Goal: Task Accomplishment & Management: Complete application form

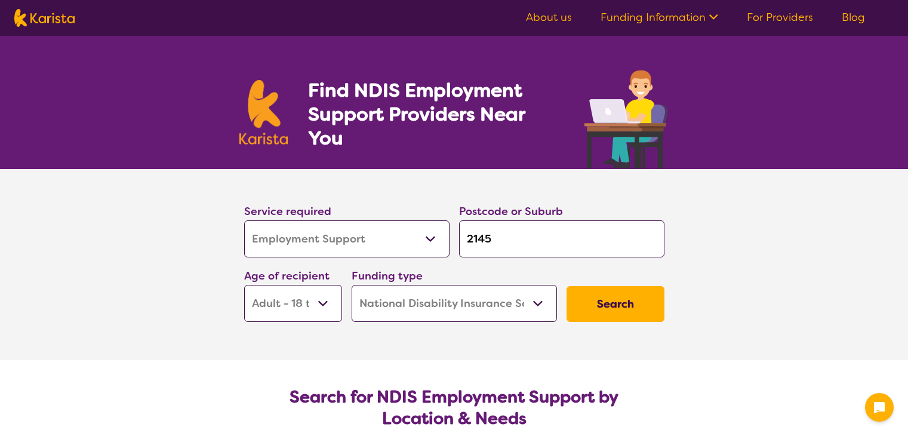
select select "Employment Support"
select select "AD"
select select "NDIS"
select select "Employment Support"
select select "AD"
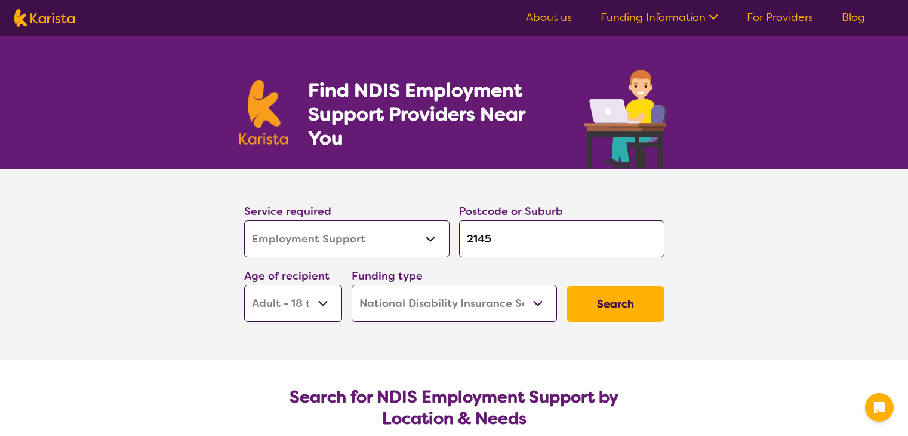
select select "NDIS"
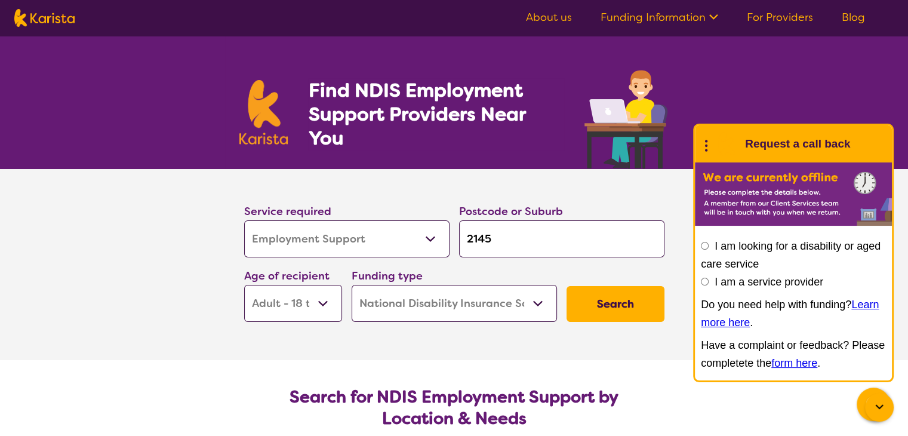
click at [595, 306] on button "Search" at bounding box center [616, 304] width 98 height 36
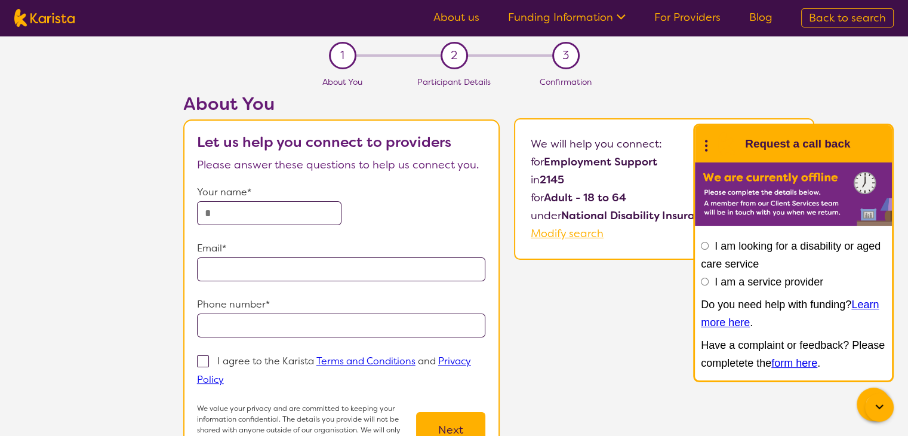
click at [214, 206] on input "text" at bounding box center [269, 213] width 144 height 24
type input "**********"
drag, startPoint x: 204, startPoint y: 359, endPoint x: 213, endPoint y: 357, distance: 8.5
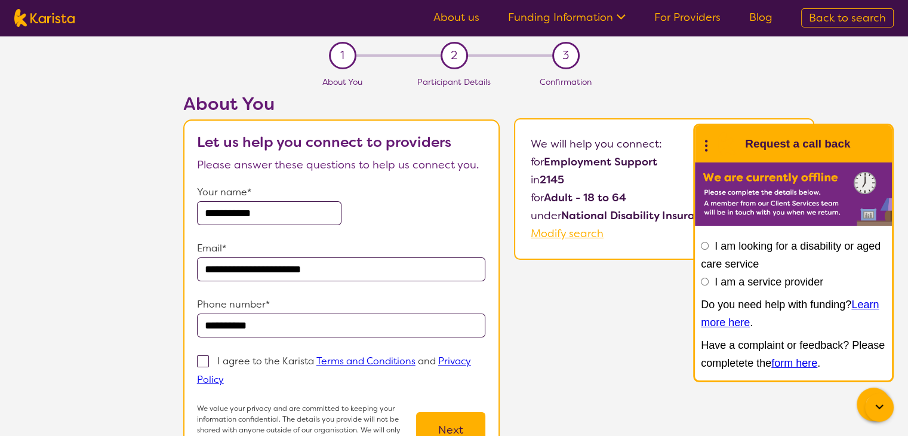
click at [204, 358] on span at bounding box center [203, 361] width 12 height 12
click at [224, 375] on input "I agree to the Karista Terms and Conditions and Privacy Policy" at bounding box center [228, 379] width 8 height 8
checkbox input "true"
click at [476, 422] on button "Next" at bounding box center [450, 430] width 69 height 36
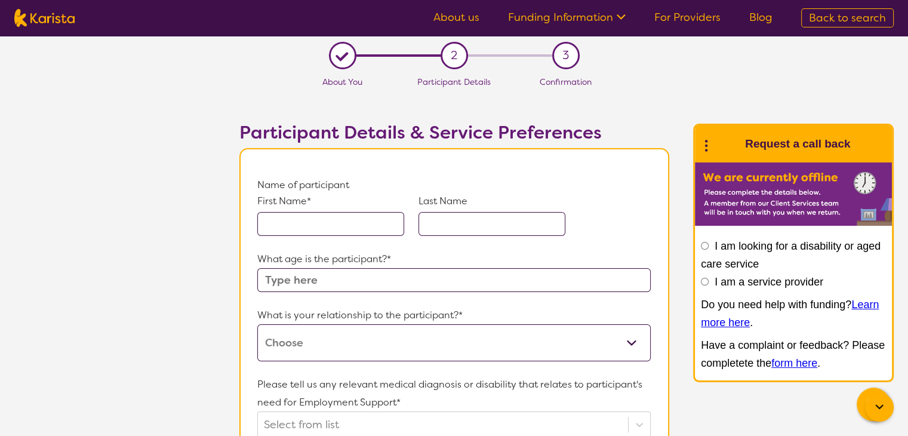
click at [272, 222] on input "text" at bounding box center [330, 224] width 147 height 24
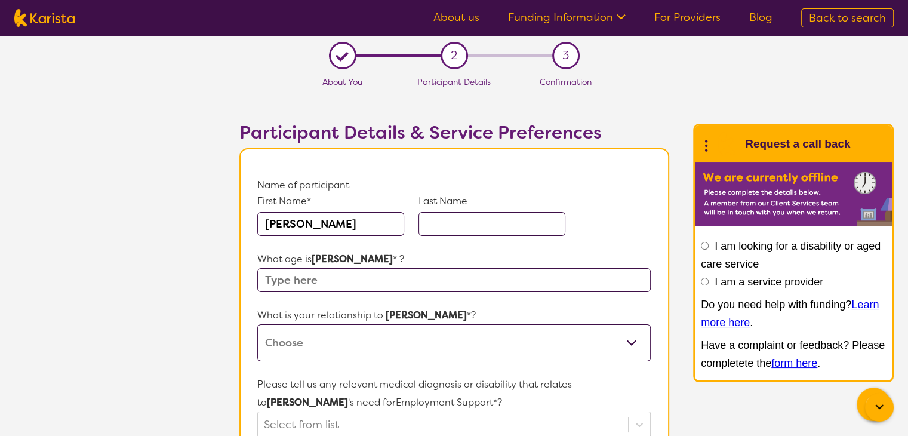
type input "[PERSON_NAME]"
click at [445, 220] on input "text" at bounding box center [492, 224] width 147 height 24
type input "[PERSON_NAME]"
click at [265, 276] on input "text" at bounding box center [453, 280] width 393 height 24
type input "44"
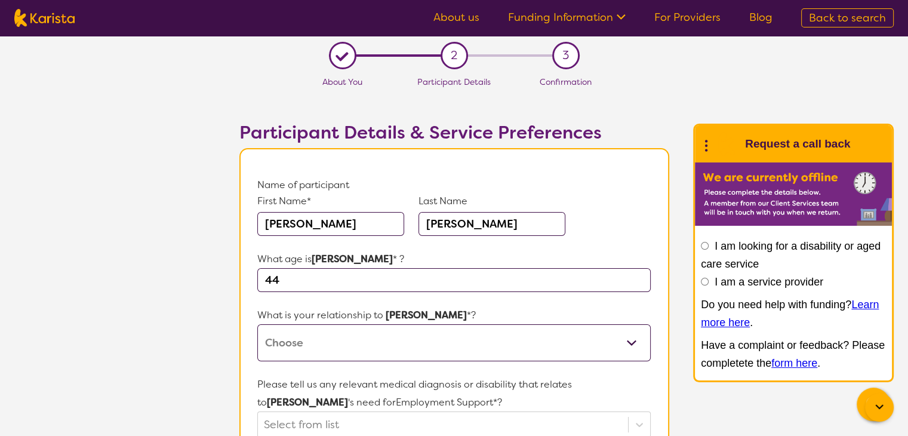
click at [633, 337] on select "This request is for myself I am their parent I am their child I am their spouse…" at bounding box center [453, 342] width 393 height 37
select select "I am their parent"
click at [257, 324] on select "This request is for myself I am their parent I am their child I am their spouse…" at bounding box center [453, 342] width 393 height 37
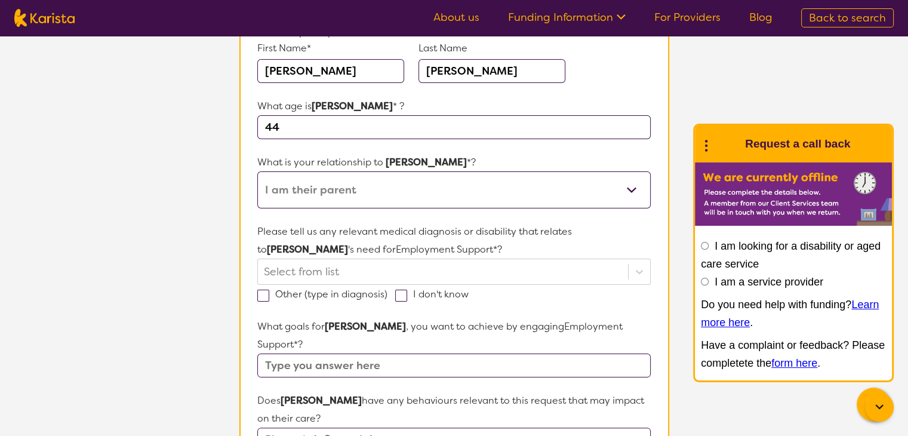
scroll to position [222, 0]
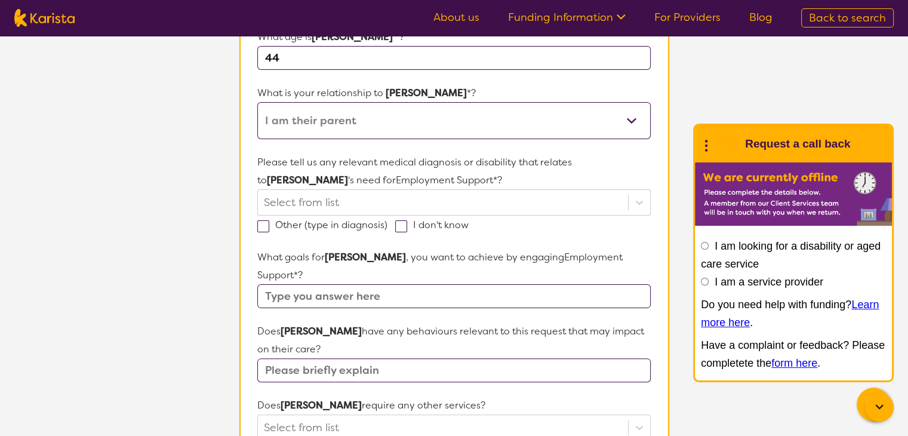
click at [267, 358] on input "text" at bounding box center [453, 370] width 393 height 24
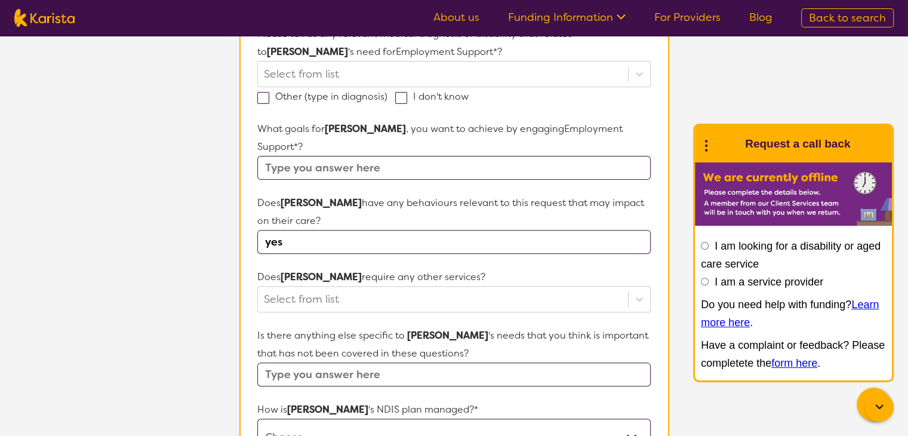
scroll to position [314, 0]
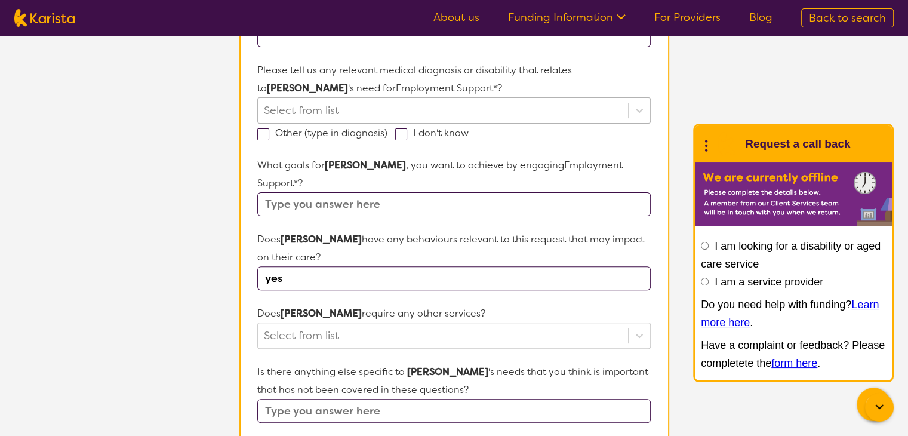
type input "yes"
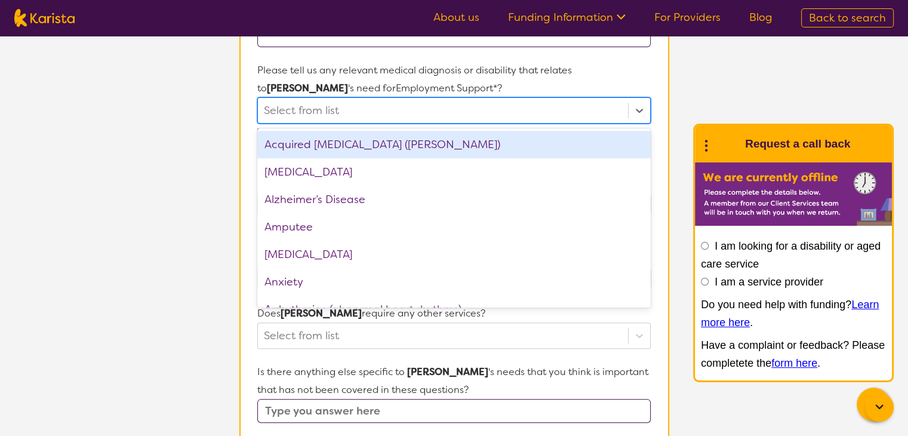
click at [266, 103] on input "text" at bounding box center [265, 111] width 3 height 18
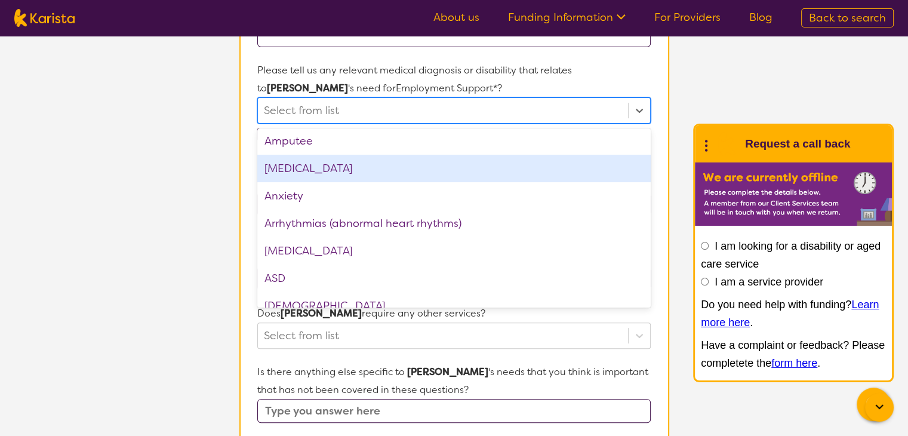
scroll to position [198, 0]
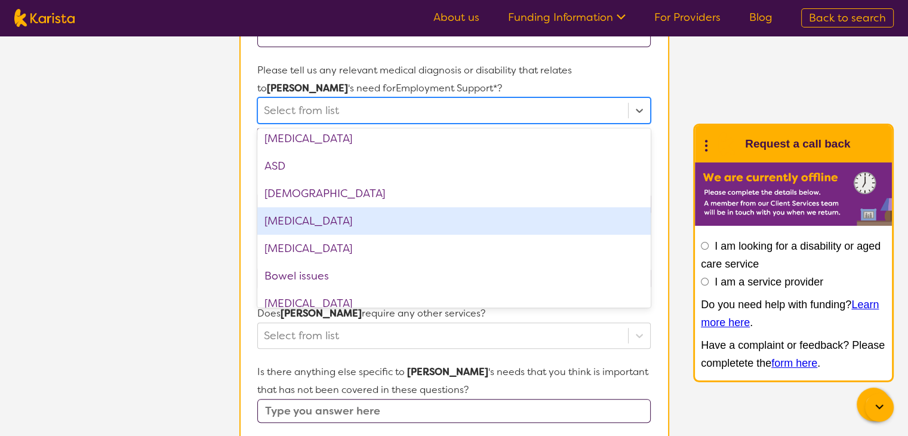
click at [362, 219] on div "[MEDICAL_DATA]" at bounding box center [453, 220] width 393 height 27
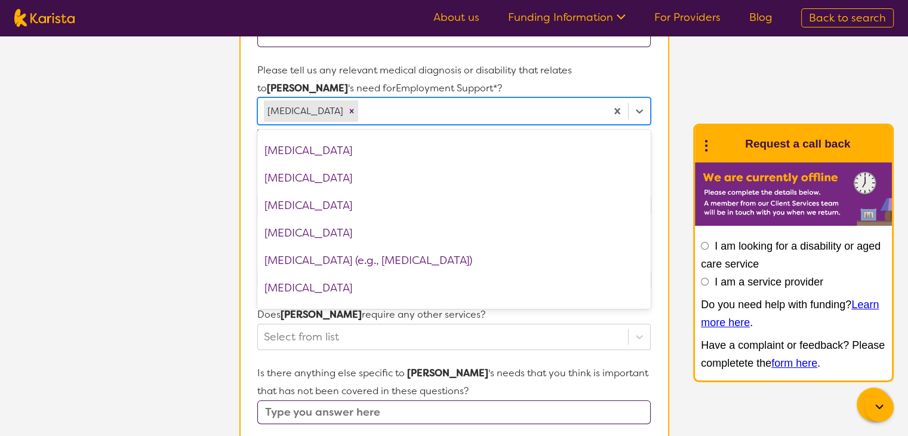
scroll to position [680, 0]
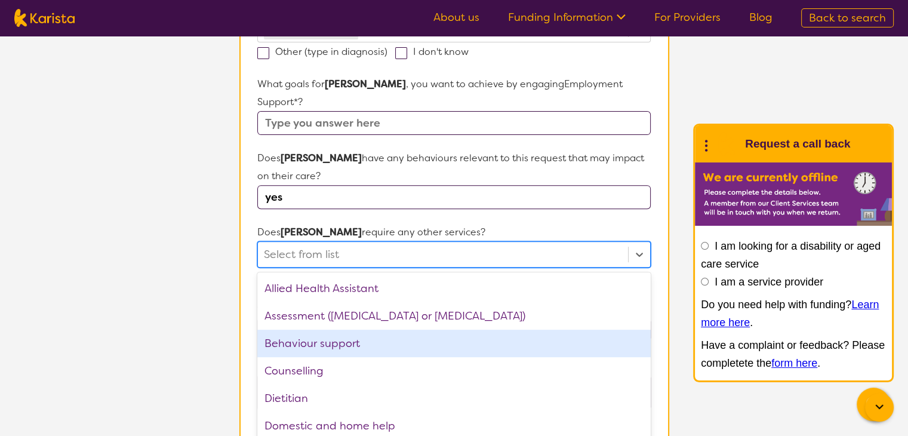
click at [392, 268] on div "option Behaviour support focused, 3 of 21. 21 results available. Use Up and Dow…" at bounding box center [453, 254] width 393 height 26
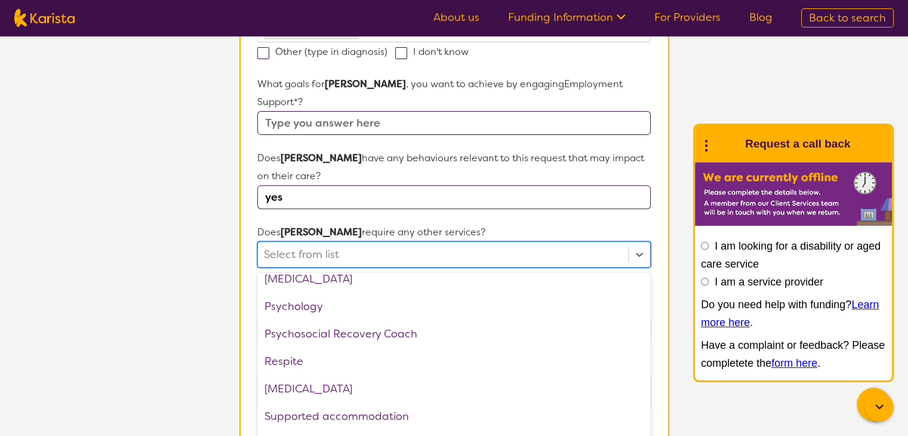
scroll to position [402, 0]
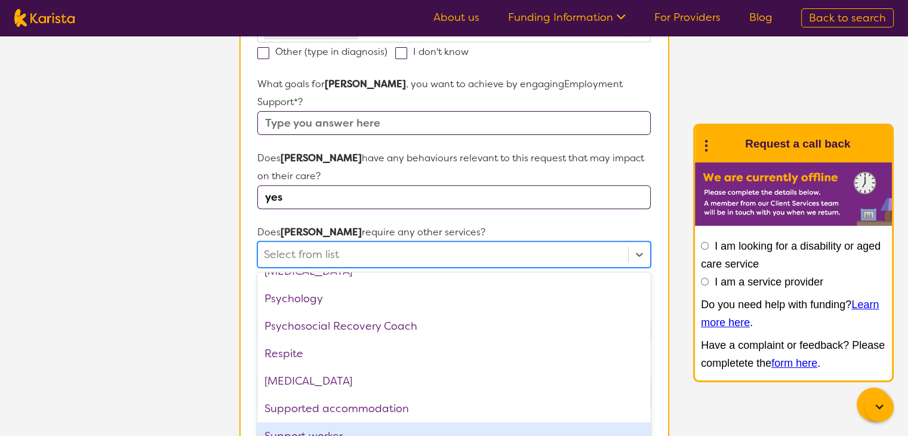
click at [358, 422] on div "Support worker" at bounding box center [453, 435] width 393 height 27
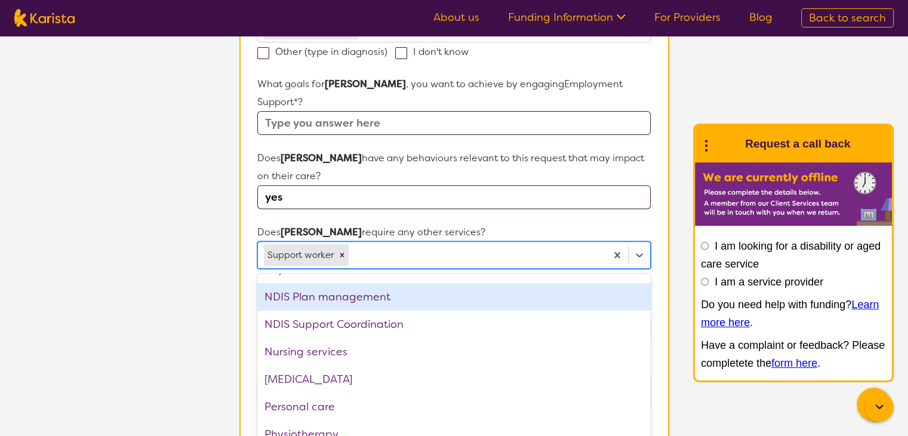
scroll to position [229, 0]
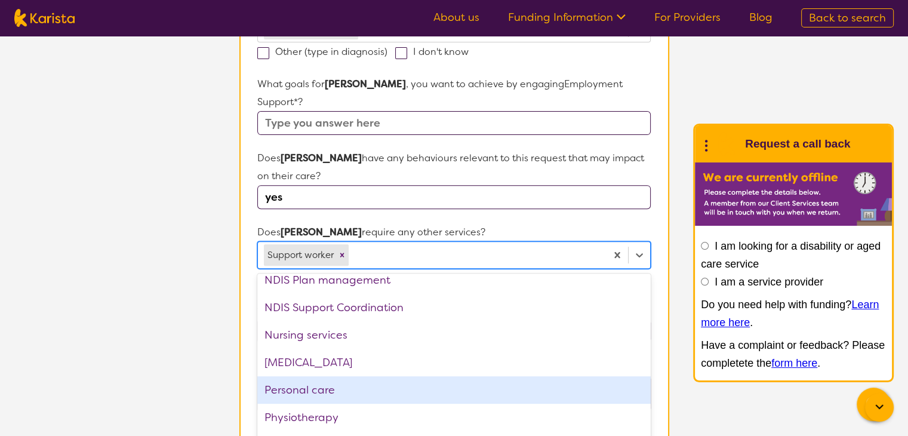
click at [314, 376] on div "Personal care" at bounding box center [453, 389] width 393 height 27
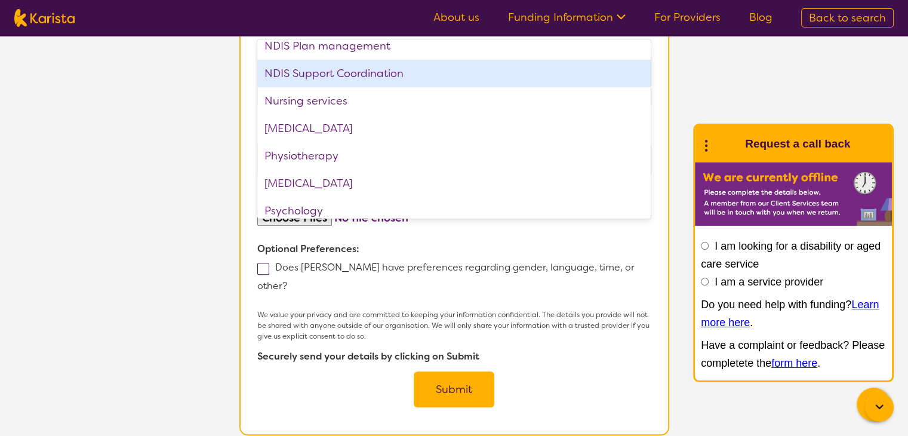
scroll to position [639, 0]
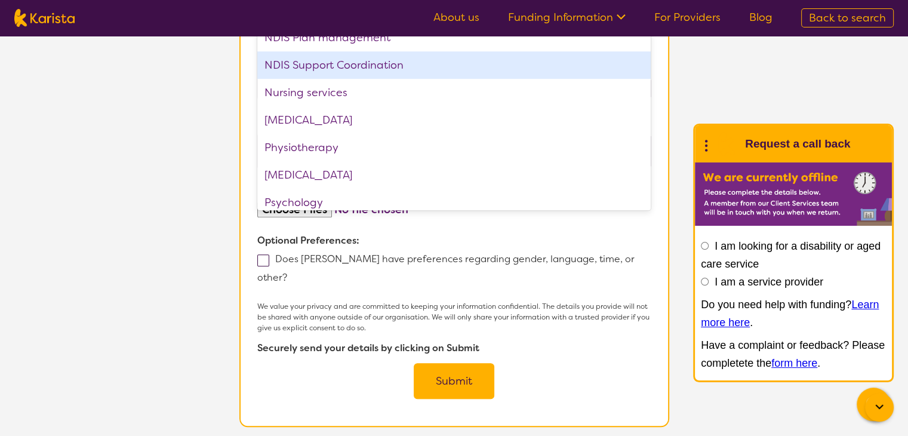
click at [482, 363] on button "Submit" at bounding box center [454, 381] width 81 height 36
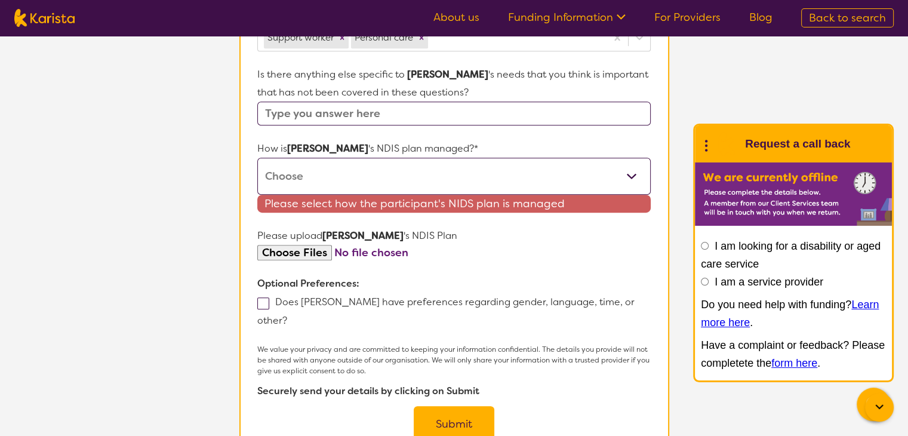
scroll to position [282, 0]
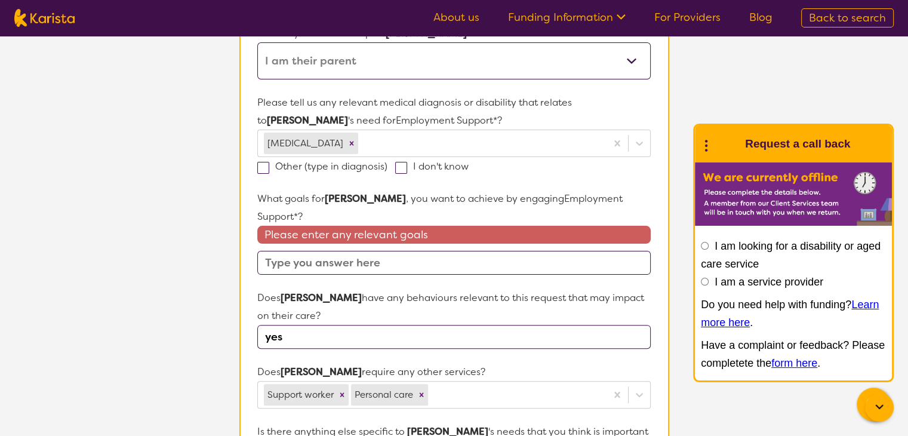
click at [315, 251] on input "text" at bounding box center [453, 263] width 393 height 24
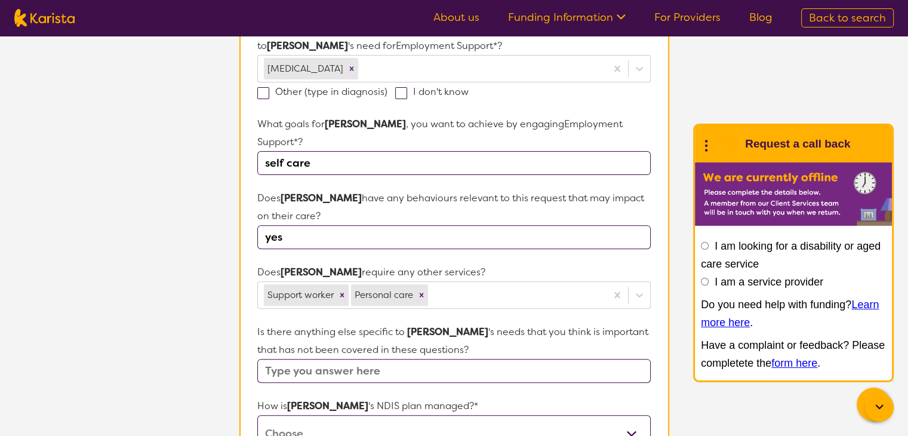
scroll to position [436, 0]
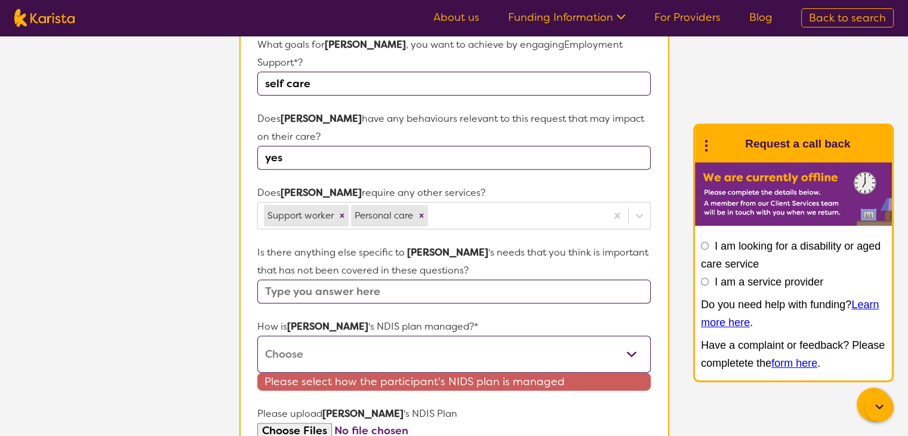
type input "self care"
click at [269, 279] on input "text" at bounding box center [453, 291] width 393 height 24
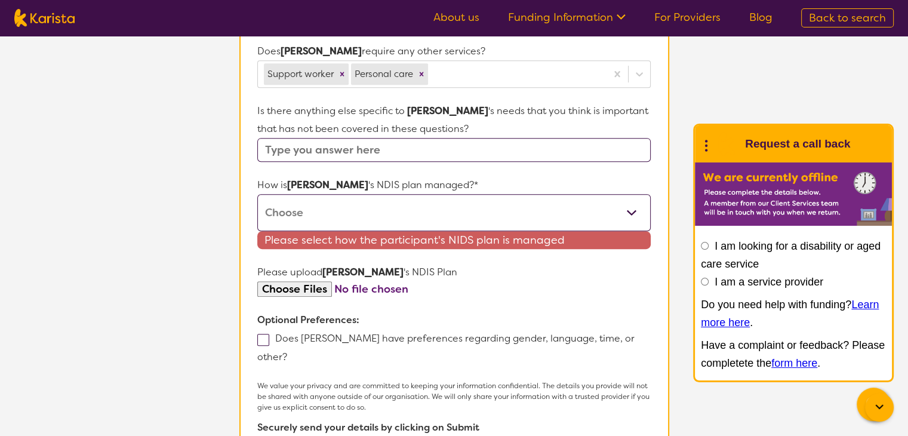
scroll to position [668, 0]
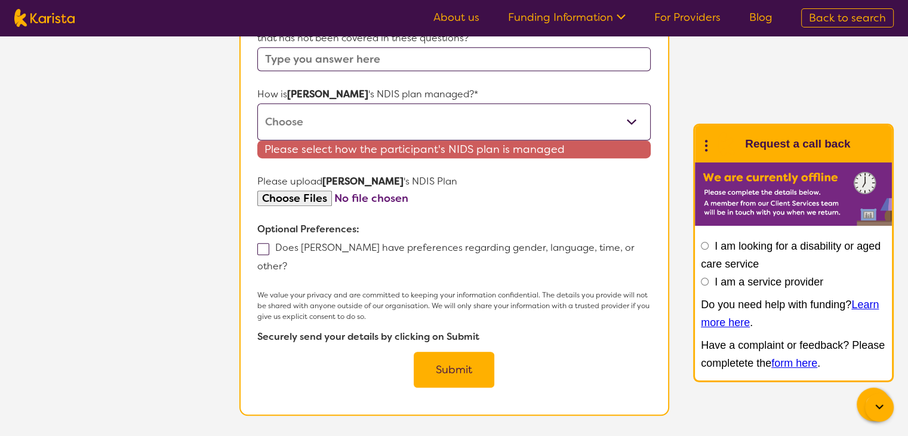
click at [451, 352] on button "Submit" at bounding box center [454, 370] width 81 height 36
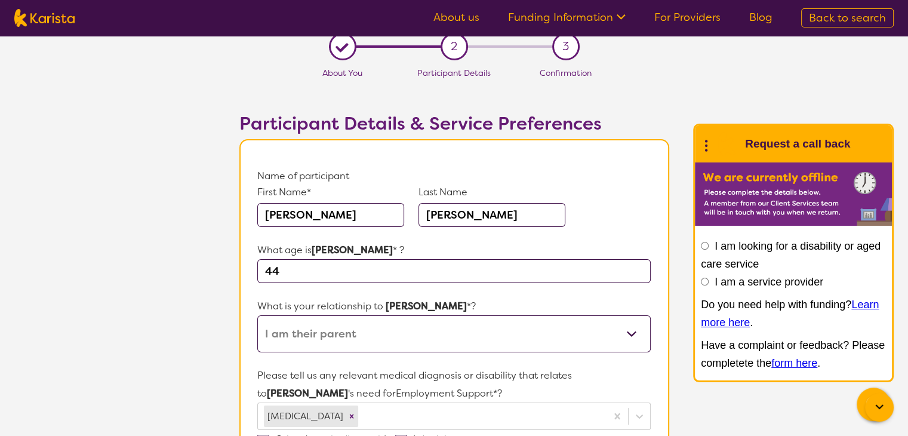
scroll to position [0, 0]
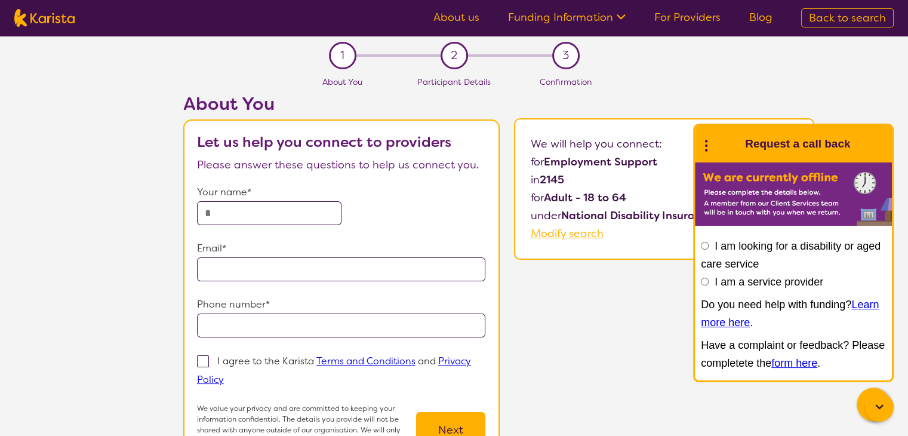
select select "Employment Support"
select select "AD"
select select "NDIS"
select select "Employment Support"
select select "AD"
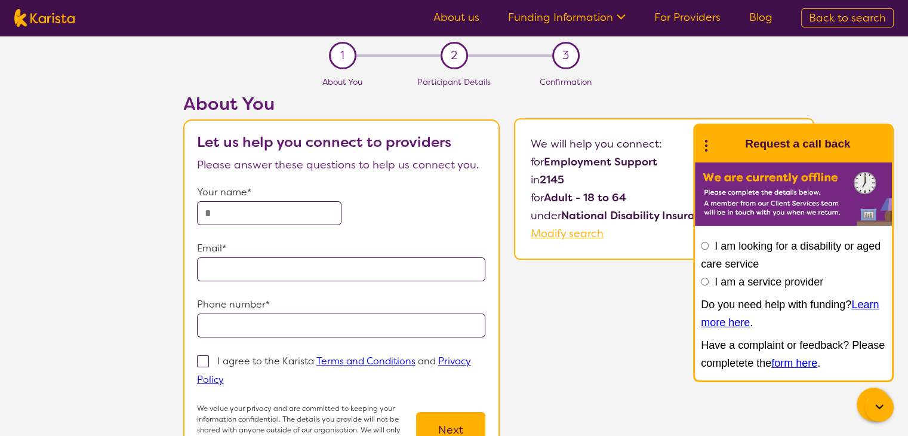
select select "NDIS"
